Goal: Check status: Check status

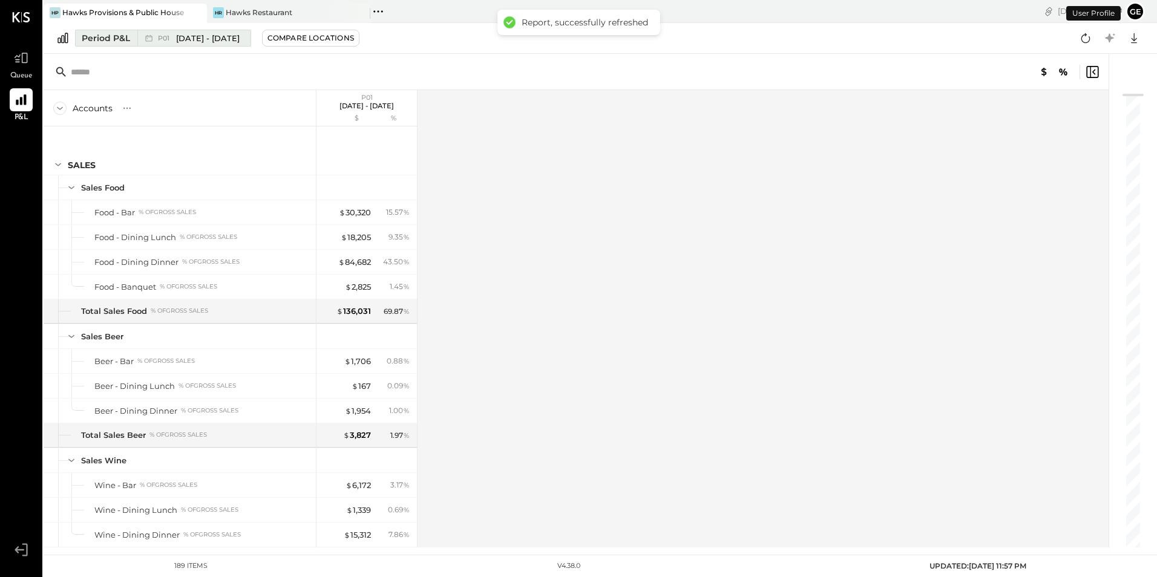
click at [123, 32] on div "Period P&L" at bounding box center [106, 38] width 48 height 12
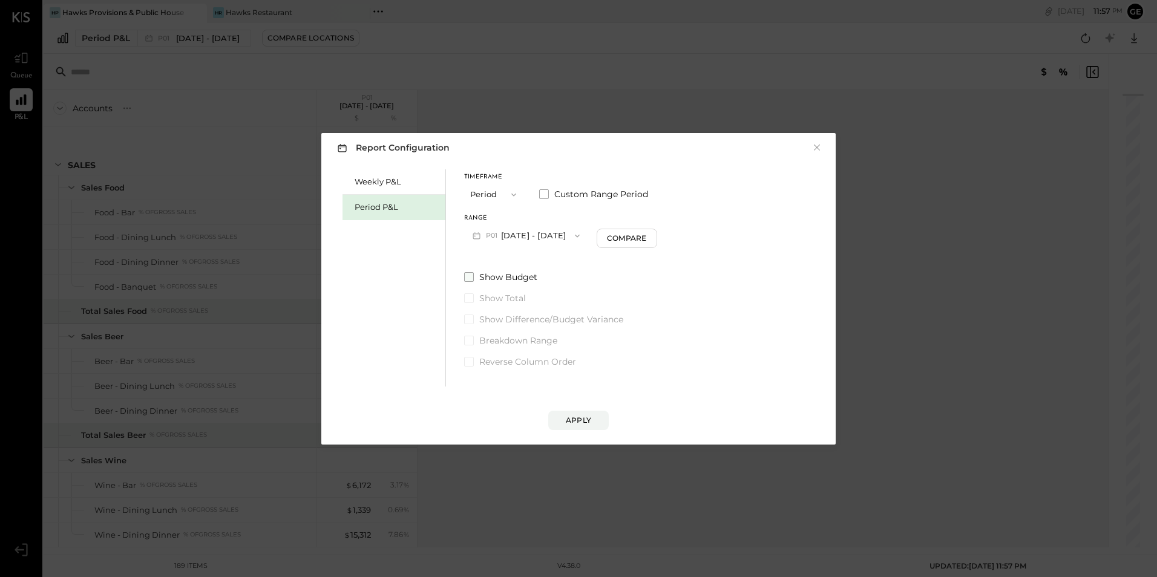
click at [468, 273] on span at bounding box center [469, 277] width 10 height 10
click at [533, 230] on button "P01 [DATE] - [DATE]" at bounding box center [526, 236] width 124 height 22
click at [495, 185] on button "Period" at bounding box center [494, 194] width 61 height 22
click at [489, 244] on div "YTD" at bounding box center [494, 238] width 59 height 22
click at [501, 251] on span "Show Budget" at bounding box center [508, 246] width 58 height 12
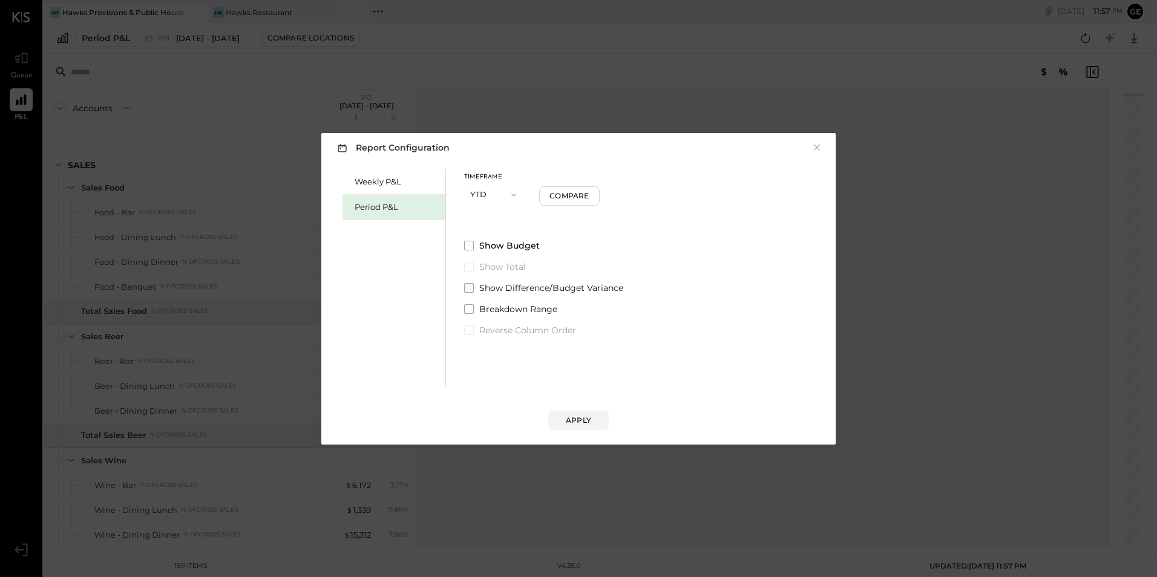
click at [536, 291] on span "Show Difference/Budget Variance" at bounding box center [551, 288] width 144 height 12
click at [578, 415] on div "Apply" at bounding box center [578, 420] width 25 height 10
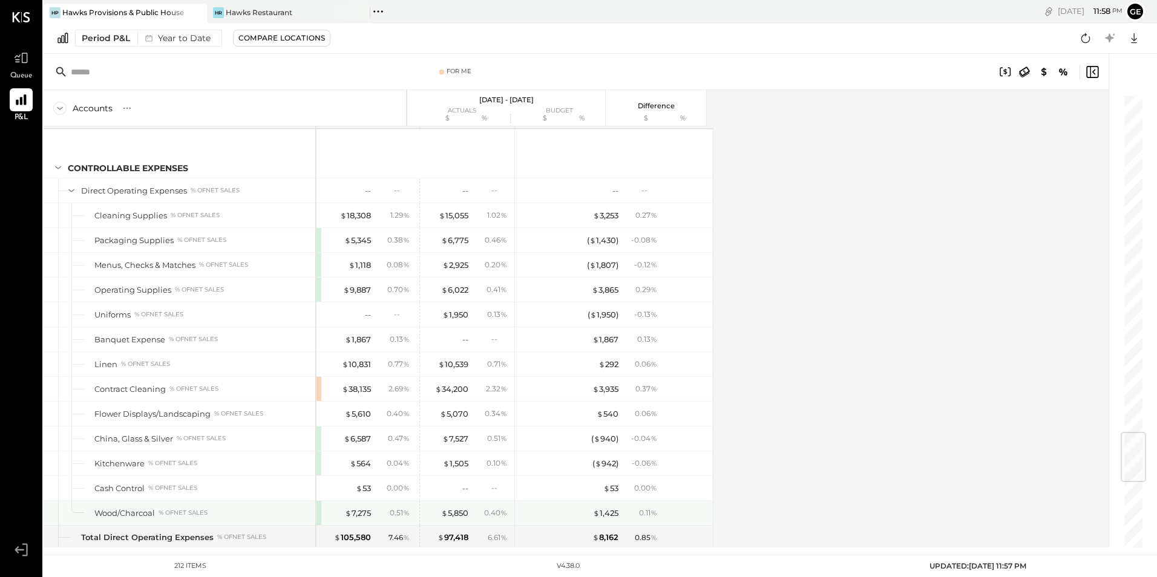
scroll to position [2845, 0]
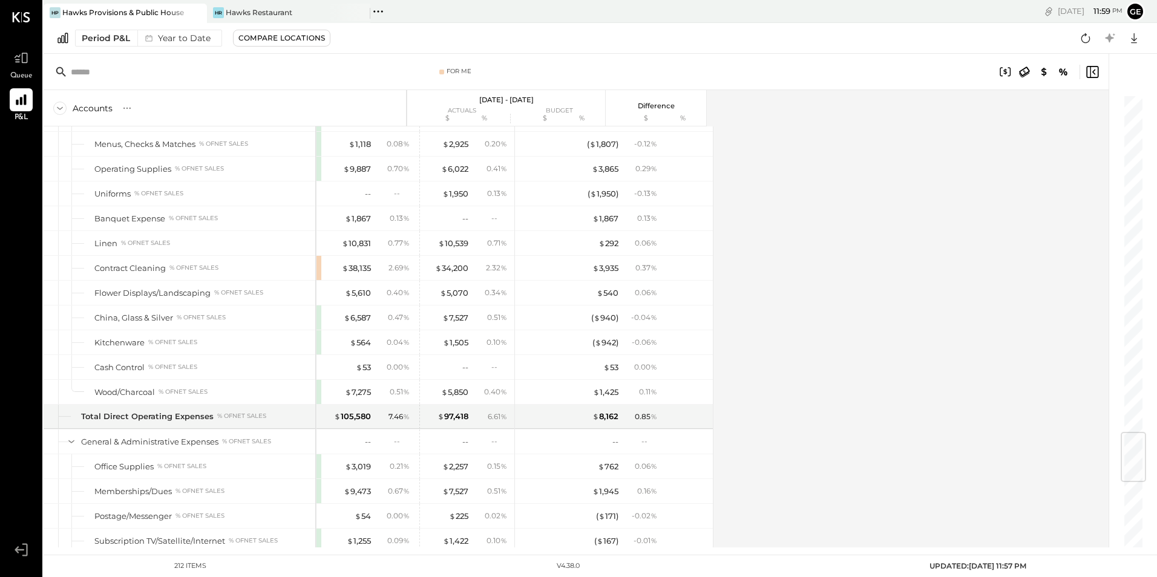
click at [880, 272] on div "Accounts S % GL [DATE] - [DATE] actuals budget $ % $ % Difference $ % SALES Sal…" at bounding box center [577, 319] width 1067 height 458
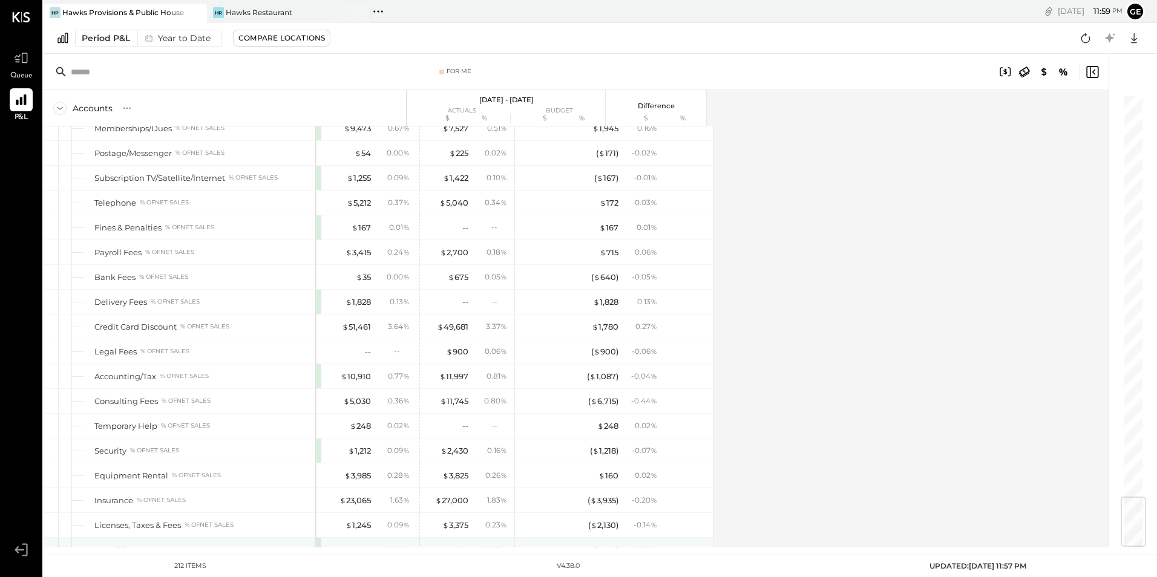
scroll to position [3389, 0]
